Goal: Information Seeking & Learning: Compare options

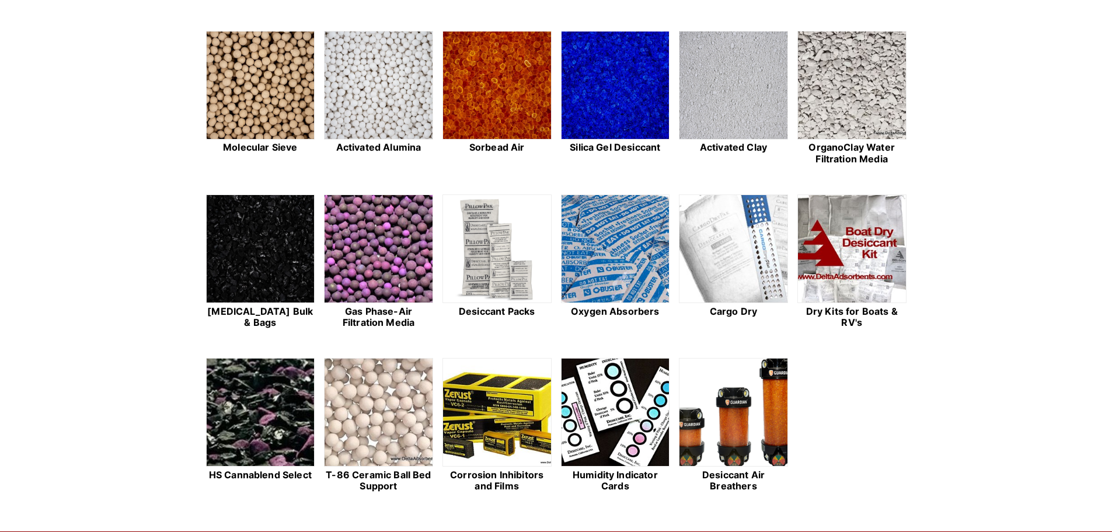
scroll to position [350, 0]
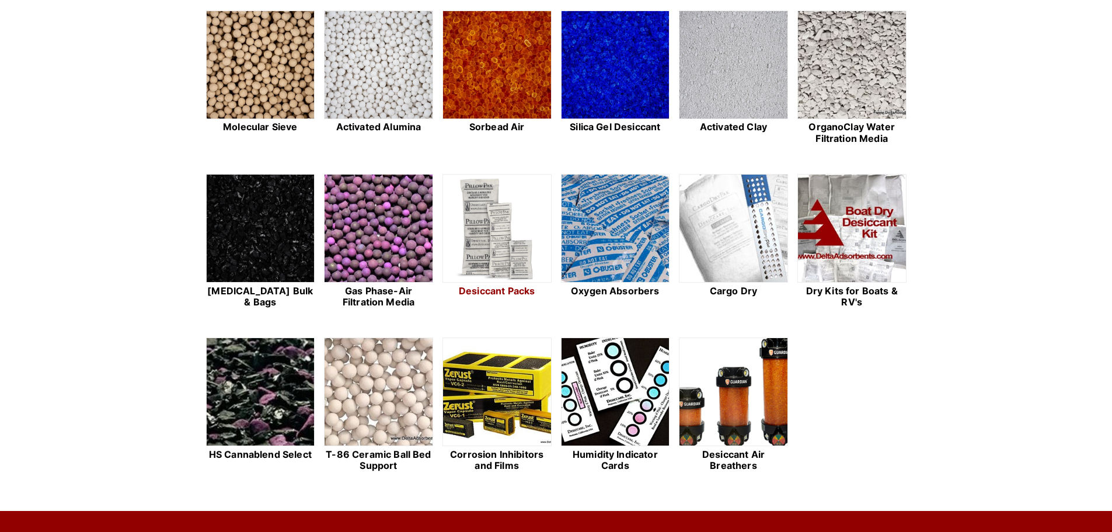
click at [494, 231] on img at bounding box center [497, 229] width 108 height 109
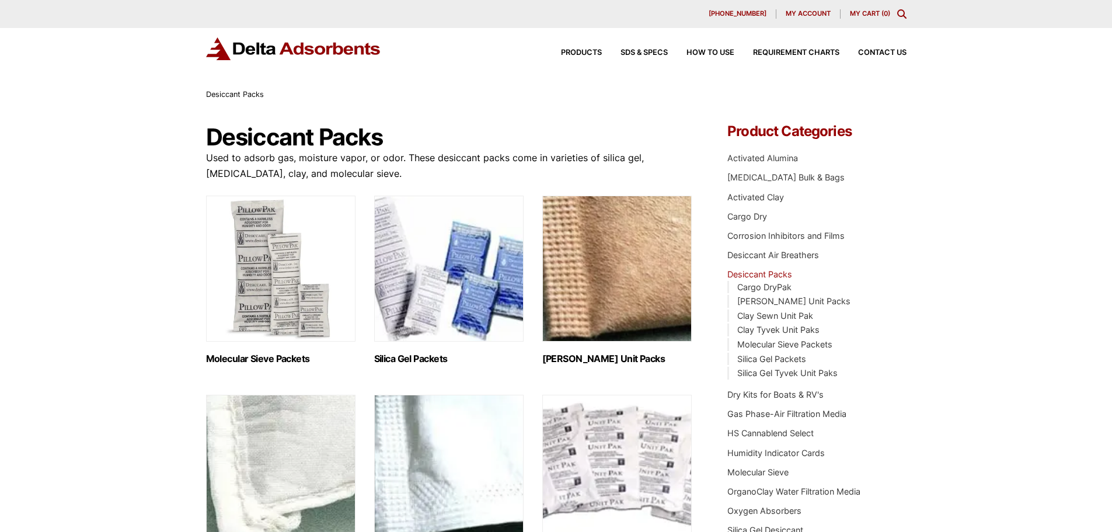
click at [459, 271] on img "Visit product category Silica Gel Packets" at bounding box center [448, 269] width 149 height 146
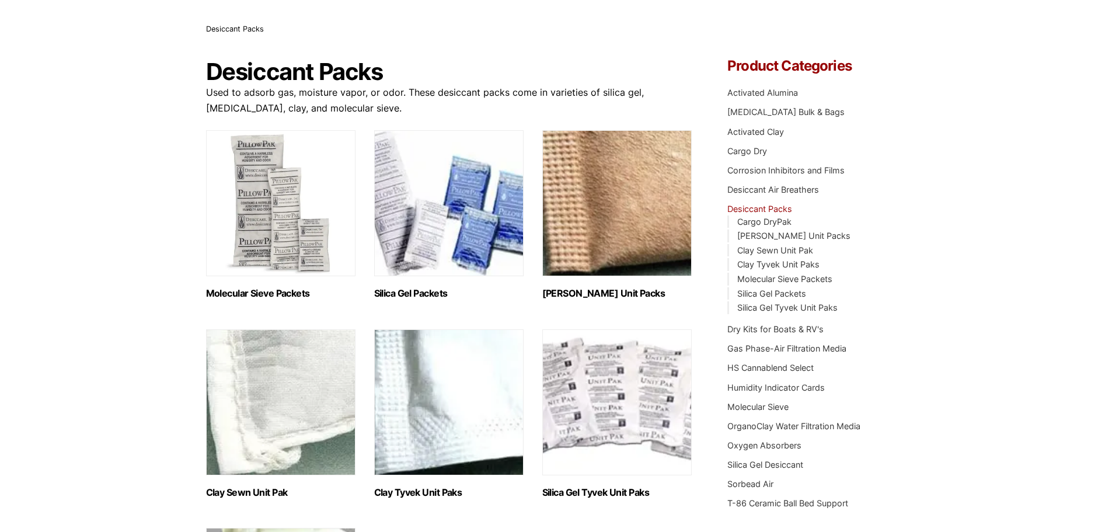
scroll to position [117, 0]
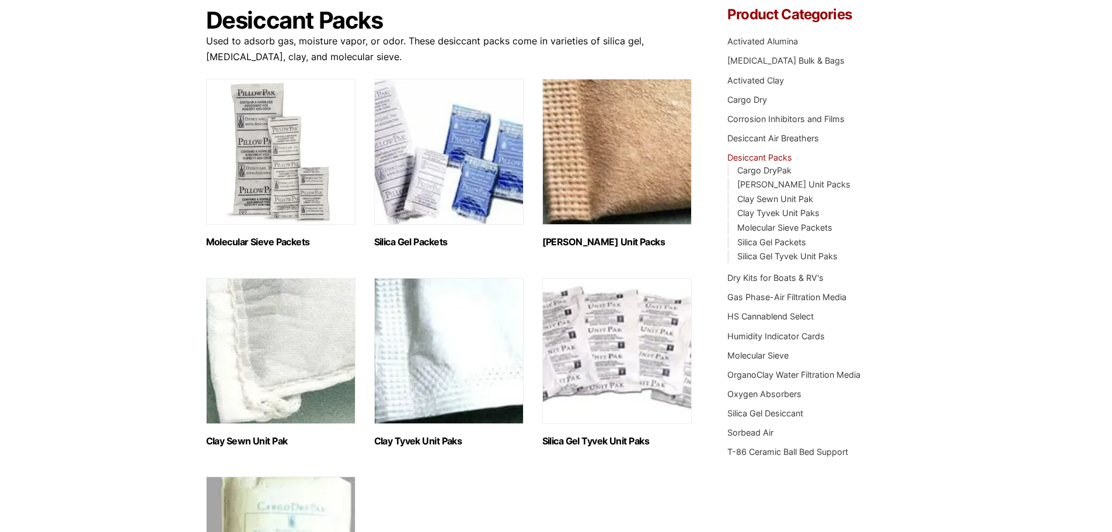
click at [602, 336] on img "Visit product category Silica Gel Tyvek Unit Paks" at bounding box center [616, 351] width 149 height 146
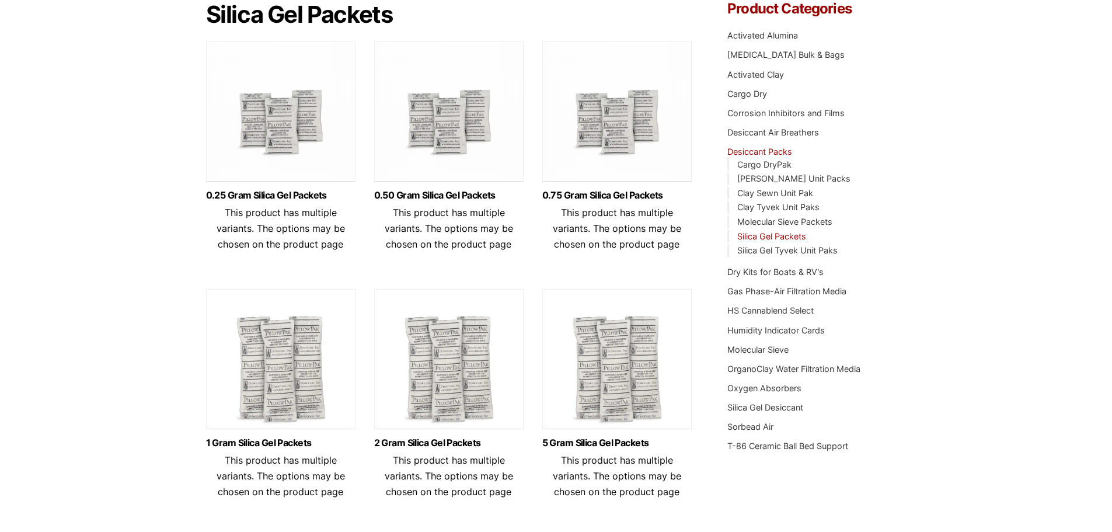
scroll to position [233, 0]
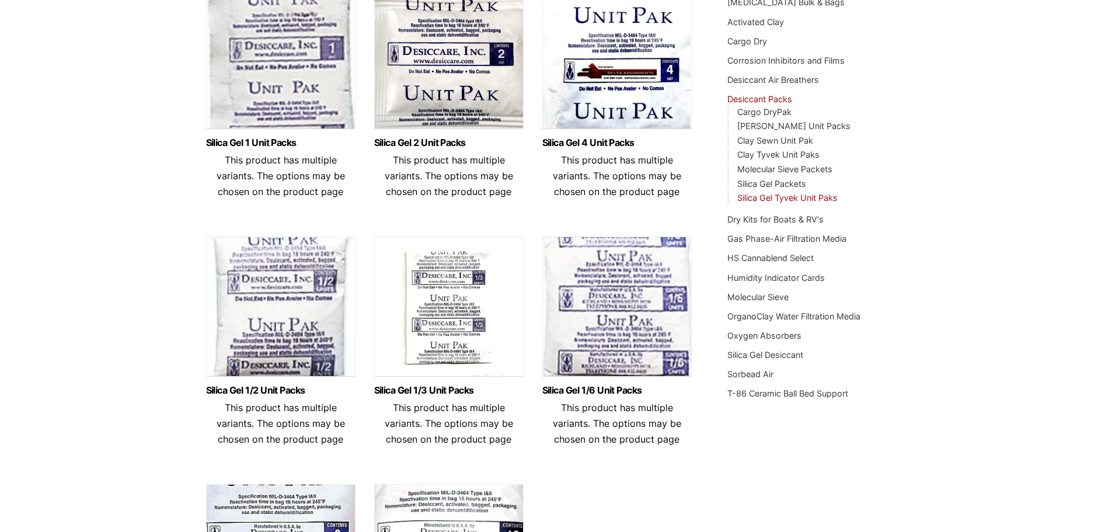
scroll to position [292, 0]
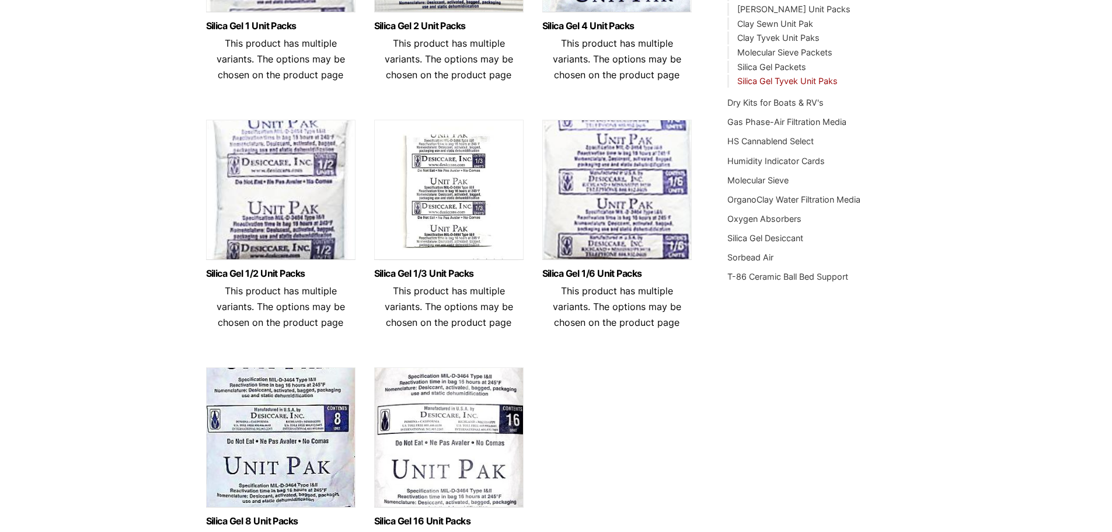
click at [460, 214] on img at bounding box center [448, 193] width 149 height 146
click at [291, 185] on img at bounding box center [280, 193] width 149 height 146
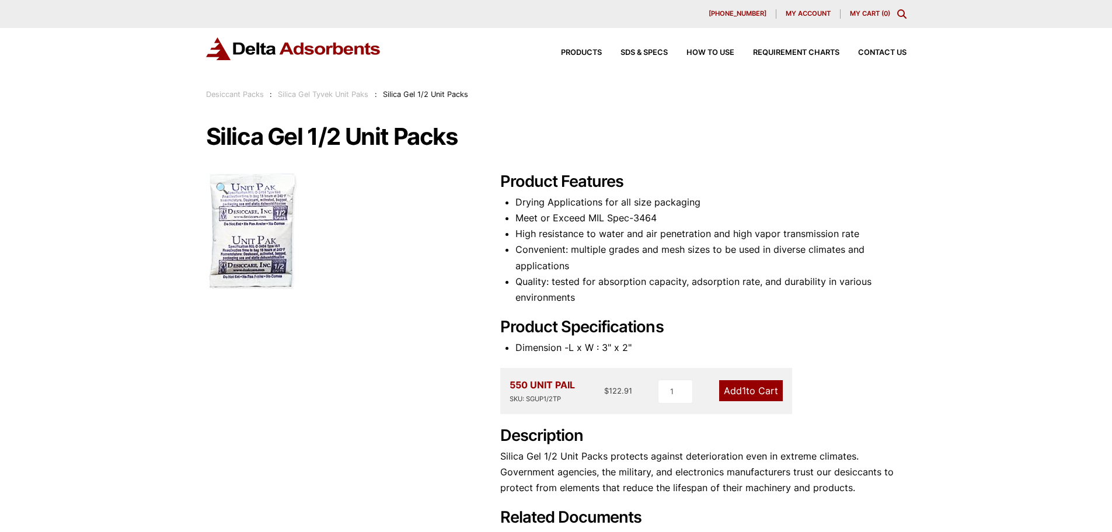
click at [276, 52] on img at bounding box center [293, 48] width 175 height 23
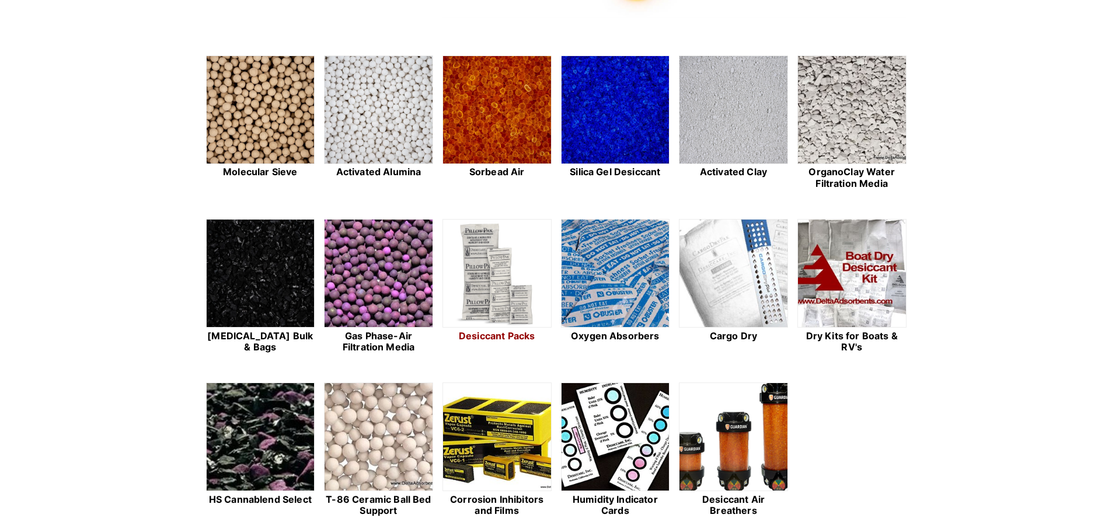
scroll to position [409, 0]
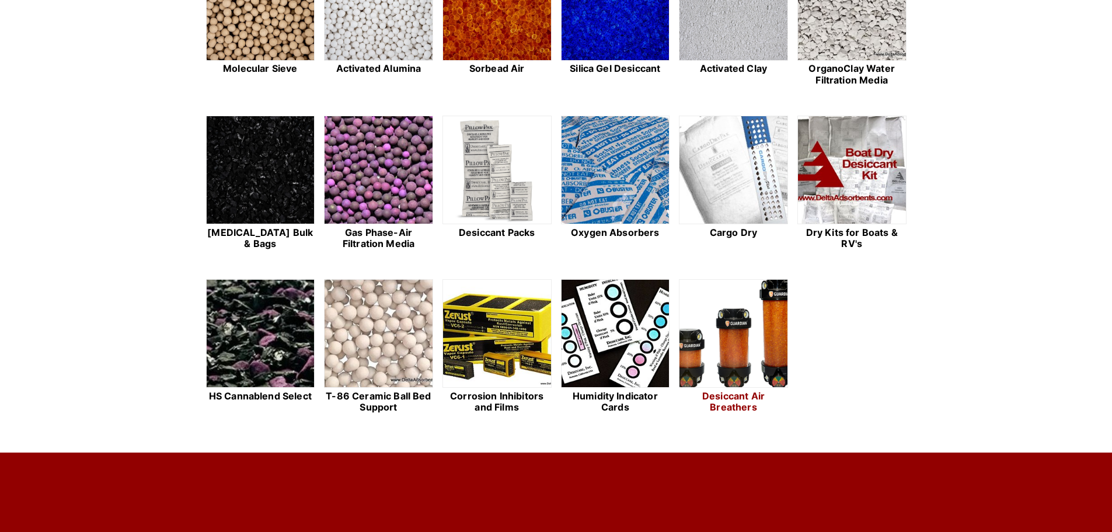
click at [720, 319] on img at bounding box center [733, 334] width 108 height 109
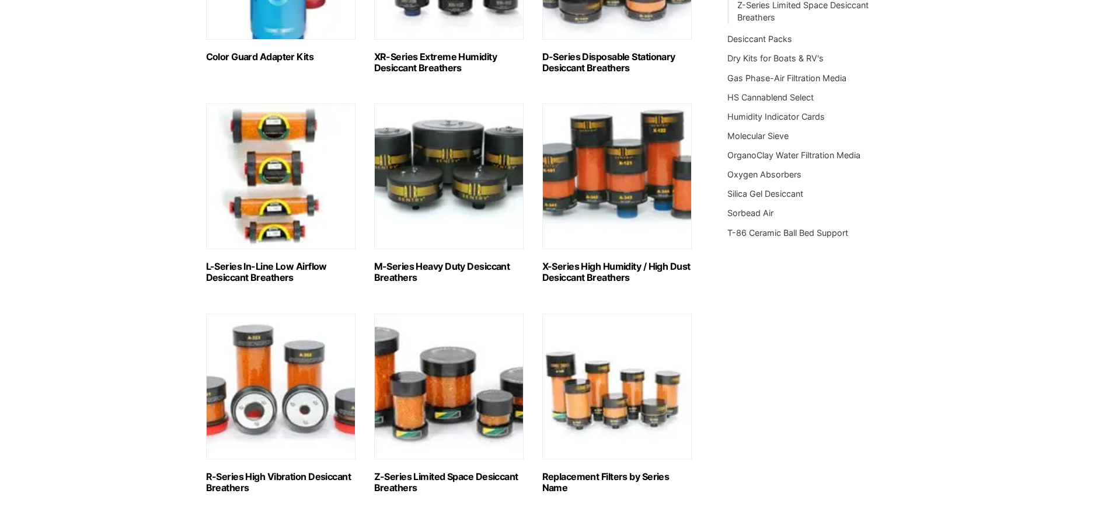
scroll to position [525, 0]
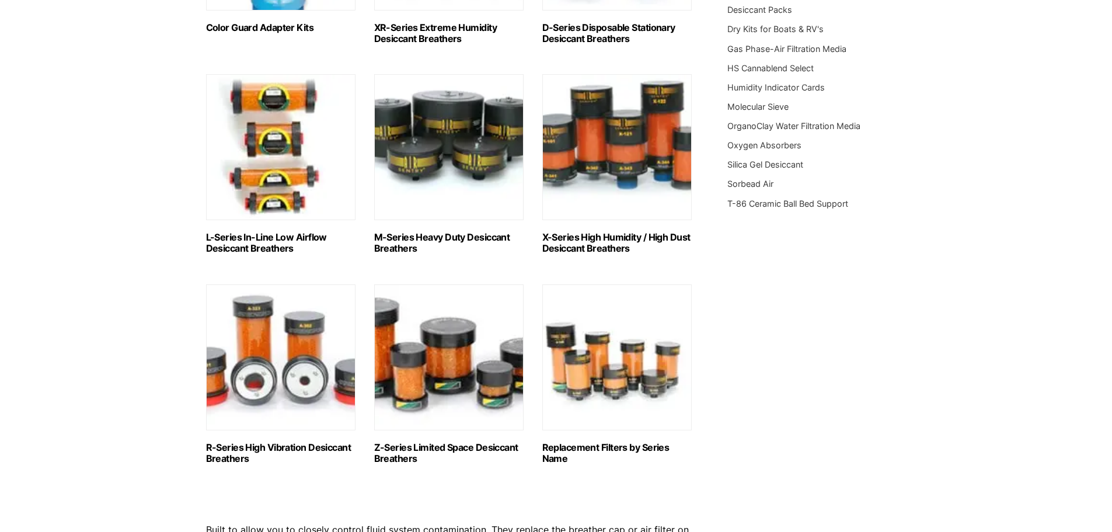
click at [435, 354] on img "Visit product category Z-Series Limited Space Desiccant Breathers" at bounding box center [448, 357] width 149 height 146
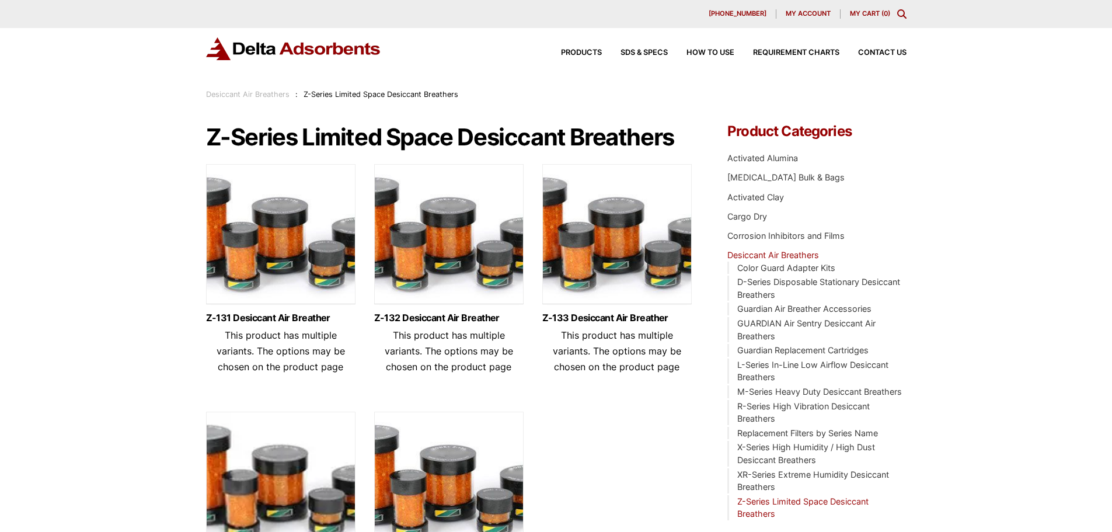
scroll to position [117, 0]
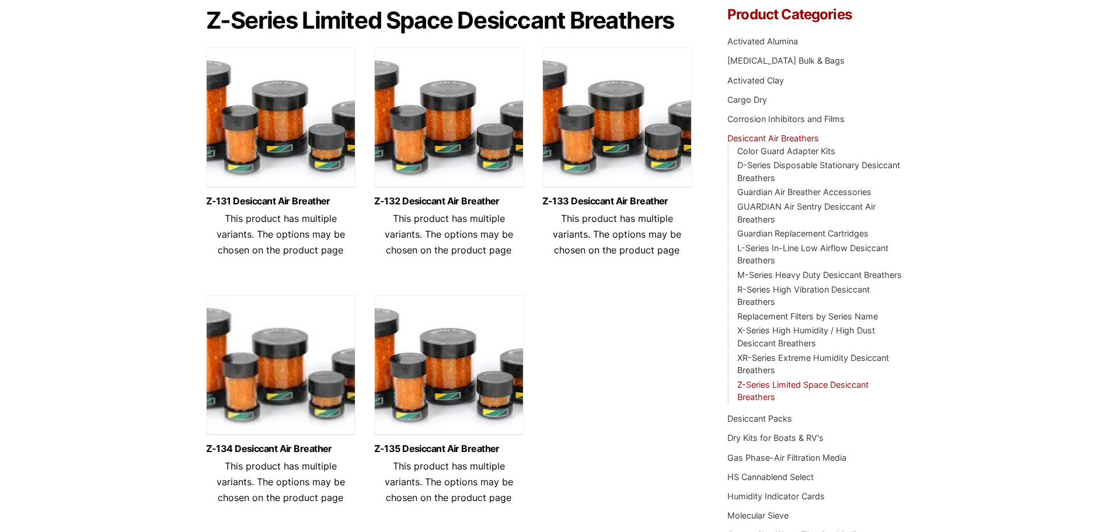
click at [442, 374] on img at bounding box center [448, 368] width 149 height 146
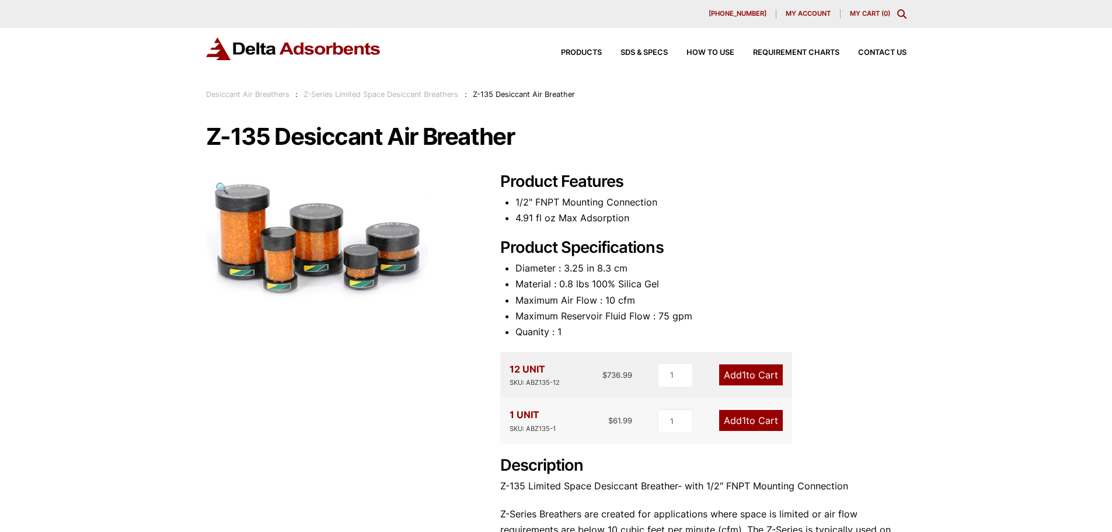
click at [322, 46] on img at bounding box center [293, 48] width 175 height 23
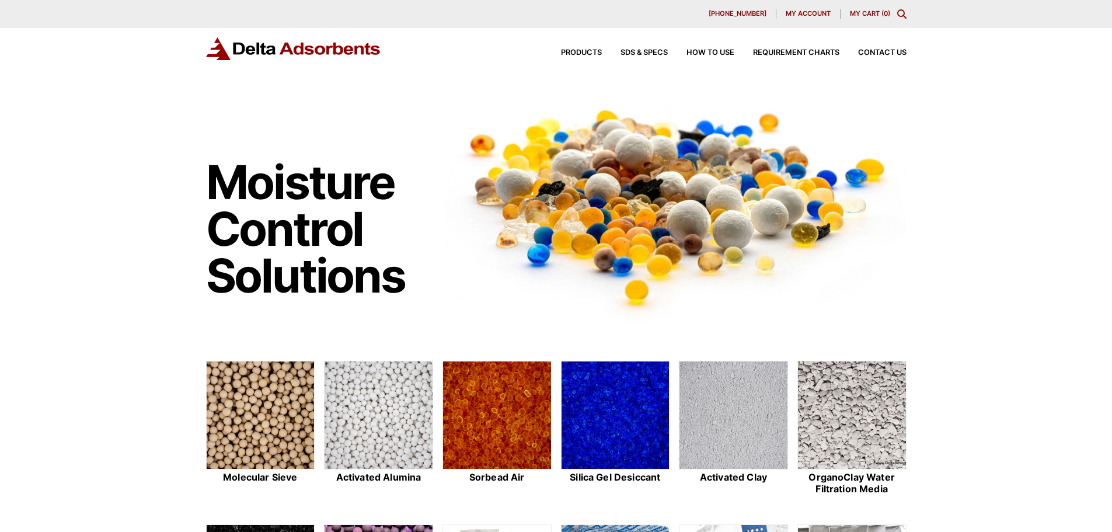
scroll to position [233, 0]
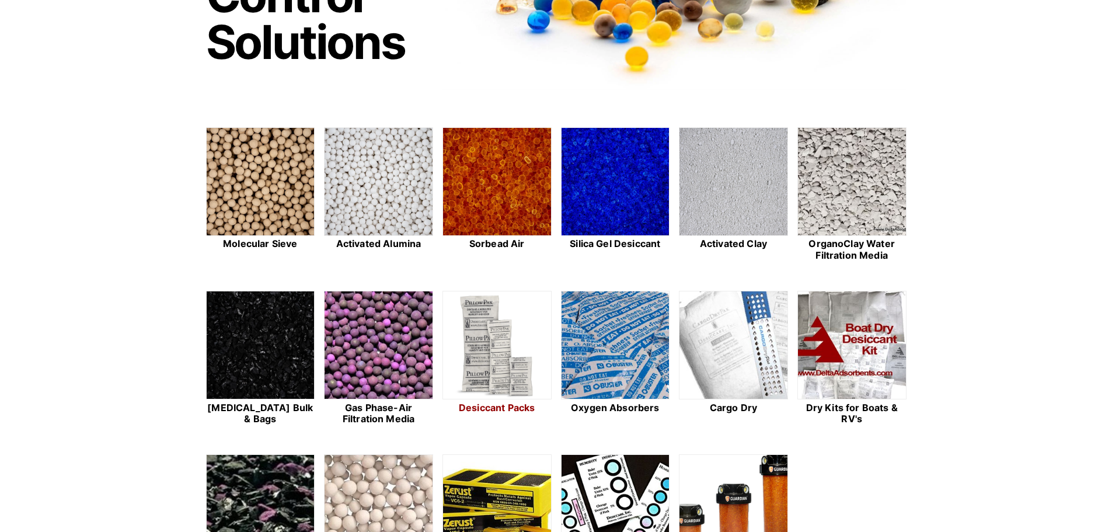
click at [480, 333] on img at bounding box center [497, 345] width 108 height 109
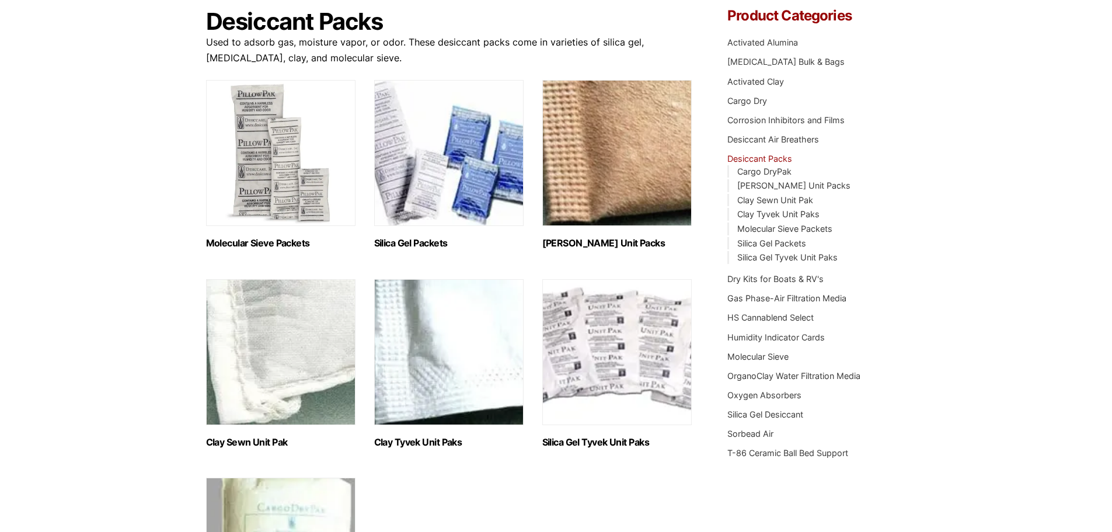
scroll to position [117, 0]
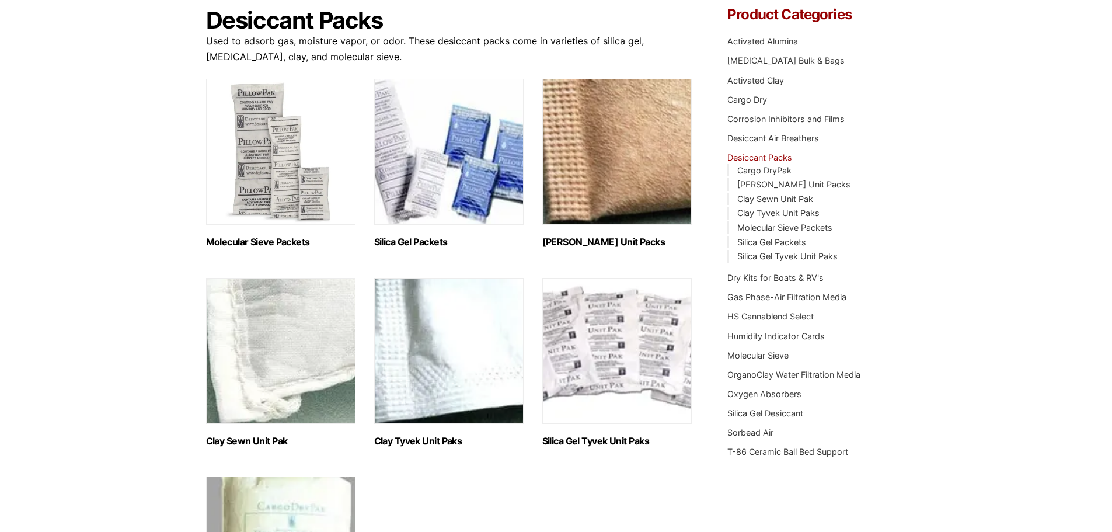
click at [458, 353] on img "Visit product category Clay Tyvek Unit Paks" at bounding box center [448, 351] width 149 height 146
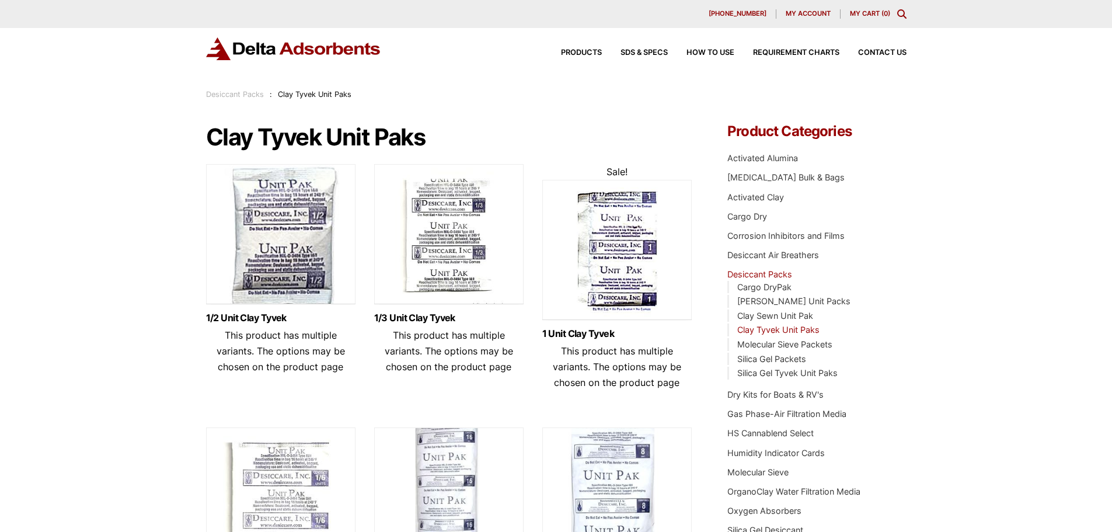
click at [323, 232] on img at bounding box center [280, 237] width 149 height 146
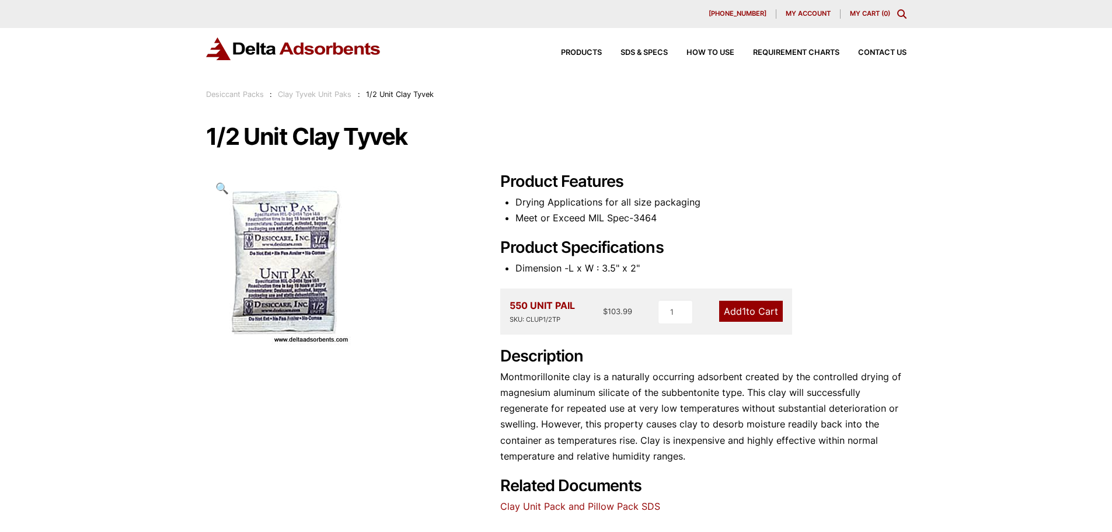
click at [232, 90] on link "Desiccant Packs" at bounding box center [235, 94] width 58 height 9
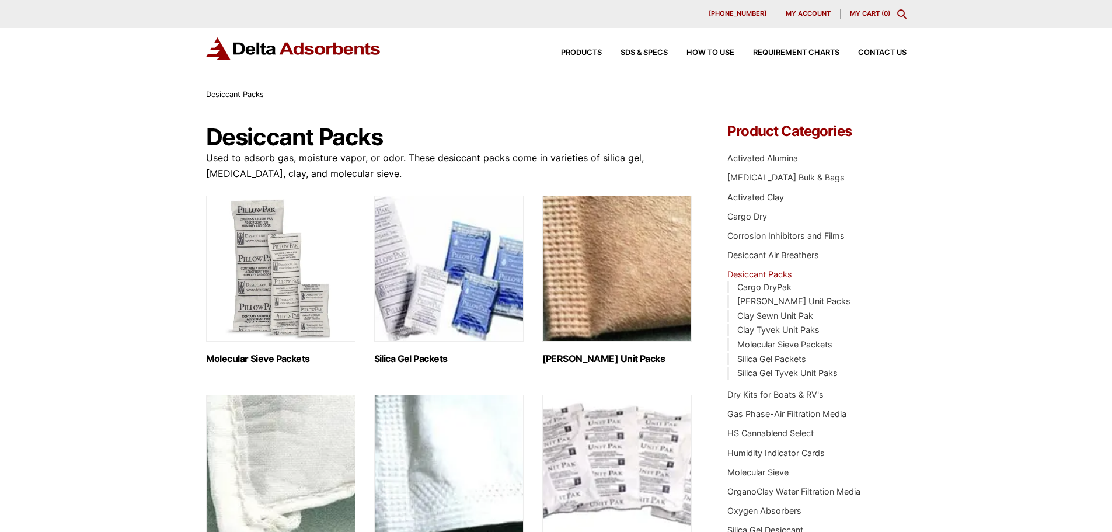
click at [640, 284] on img "Visit product category Clay Kraft Unit Packs" at bounding box center [616, 269] width 149 height 146
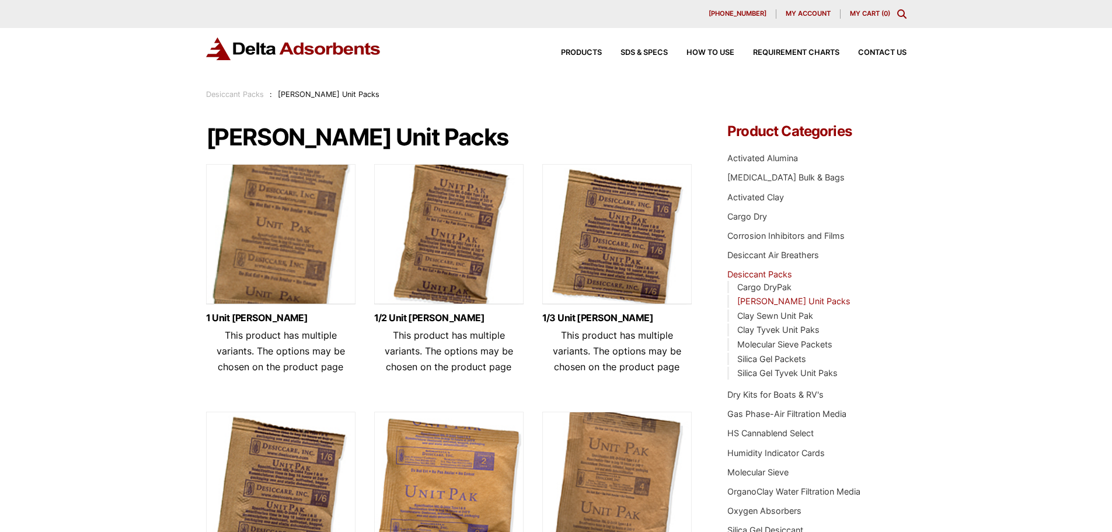
click at [437, 245] on img at bounding box center [448, 237] width 149 height 146
